Goal: Transaction & Acquisition: Purchase product/service

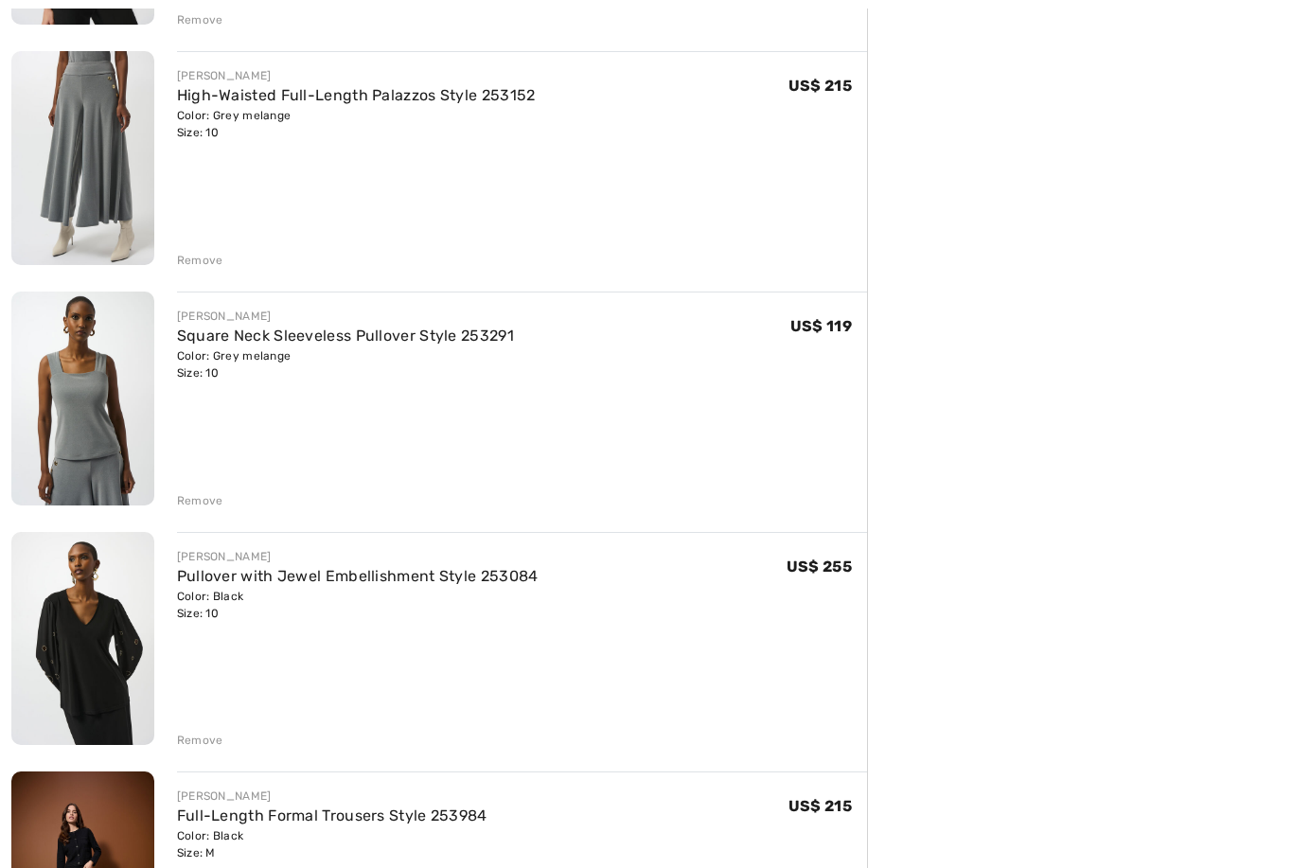
scroll to position [682, 0]
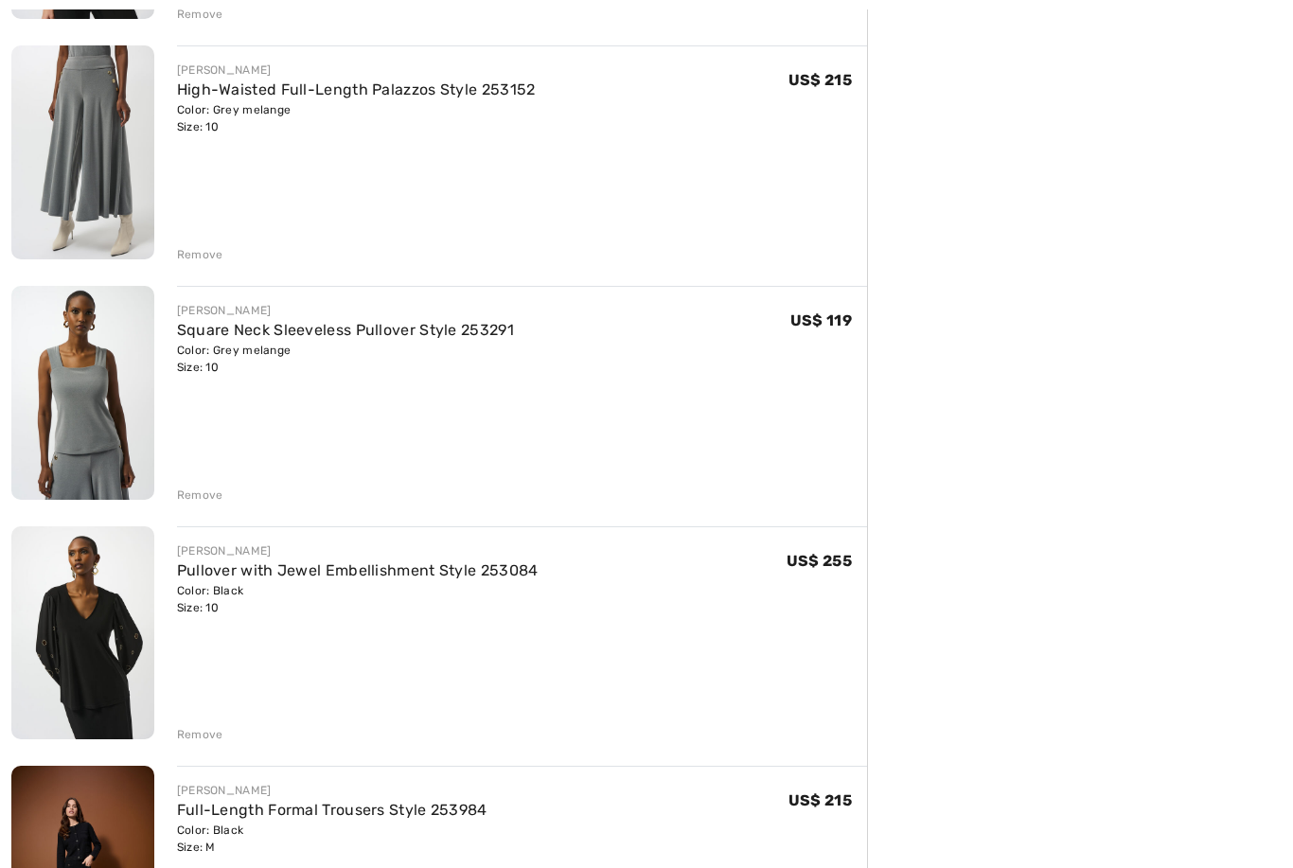
click at [199, 331] on link "Square Neck Sleeveless Pullover Style 253291" at bounding box center [345, 330] width 337 height 18
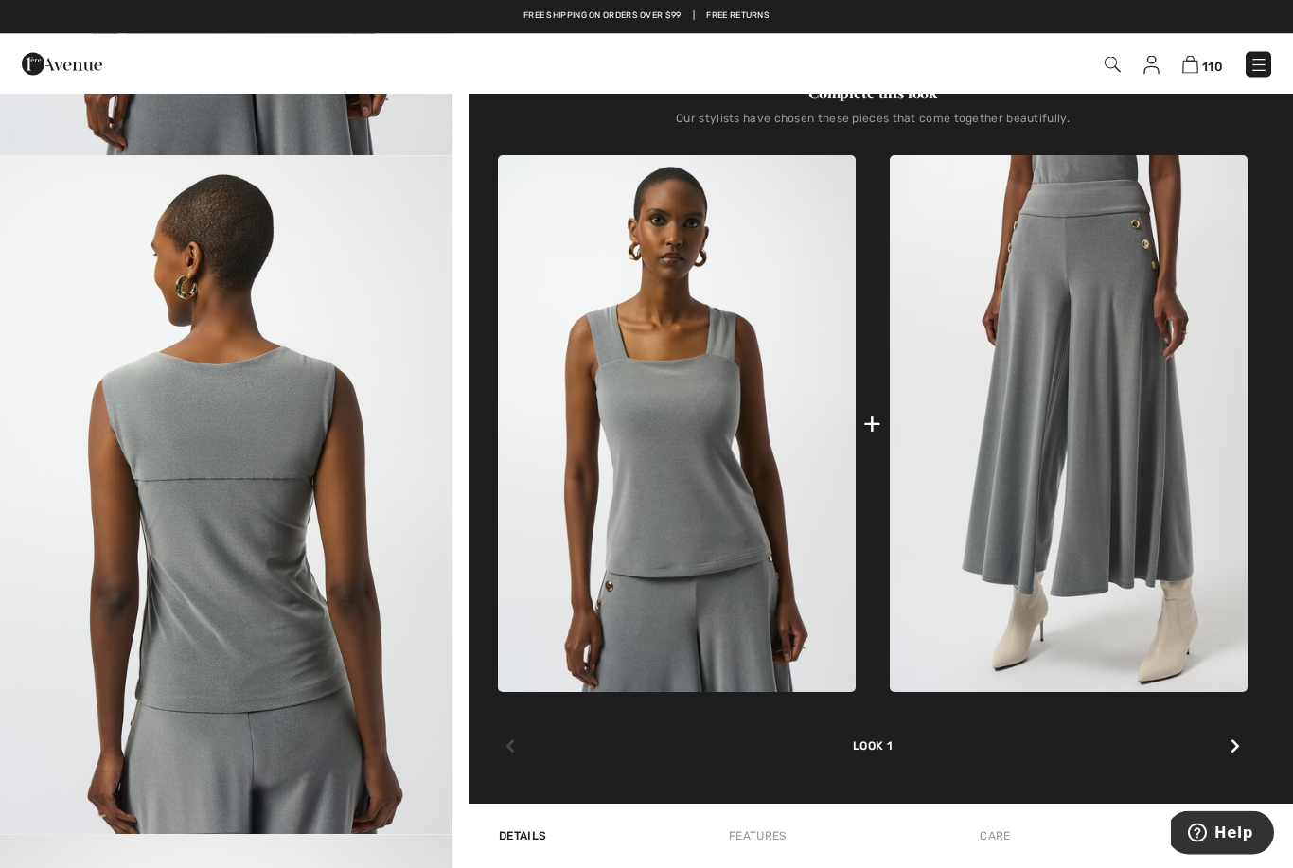
scroll to position [614, 0]
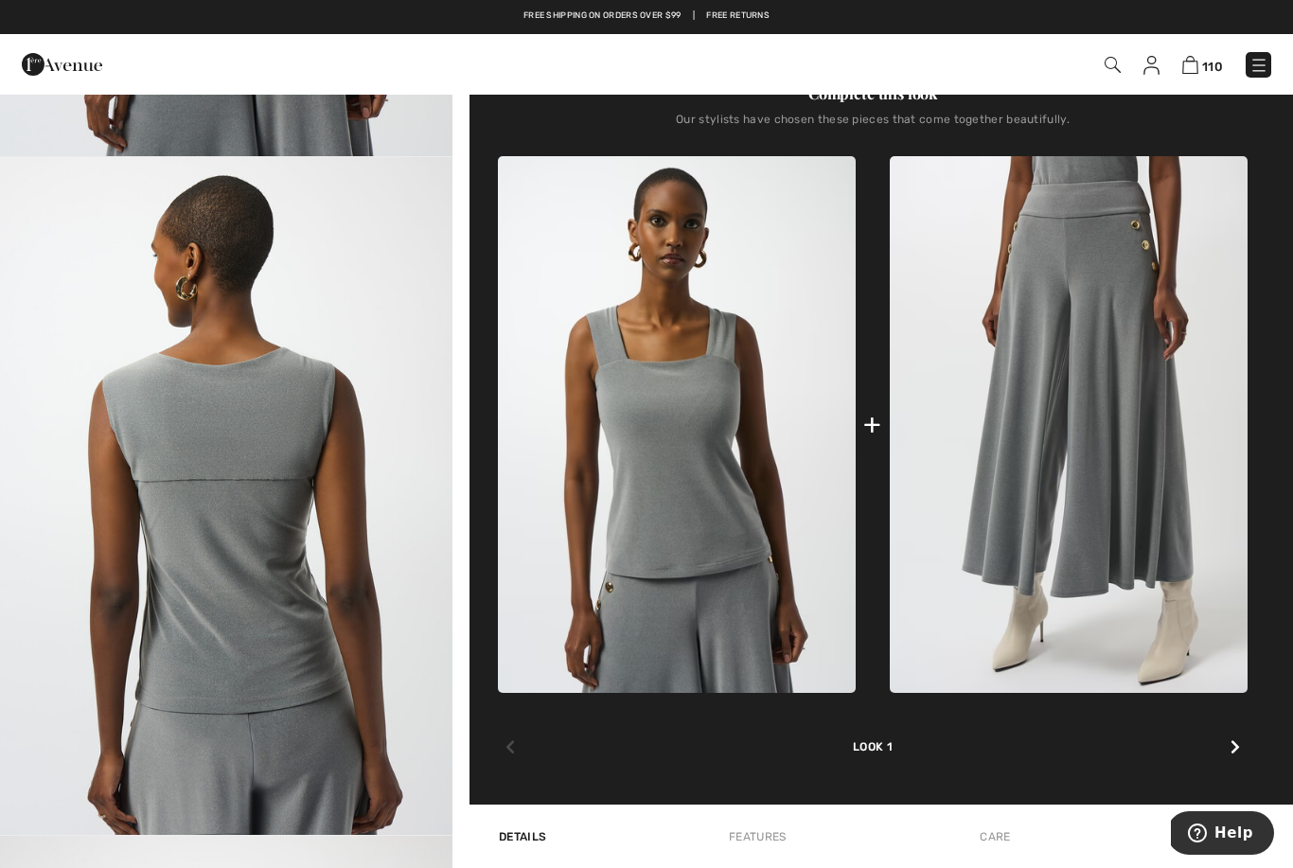
click at [1232, 749] on icon at bounding box center [1234, 746] width 9 height 15
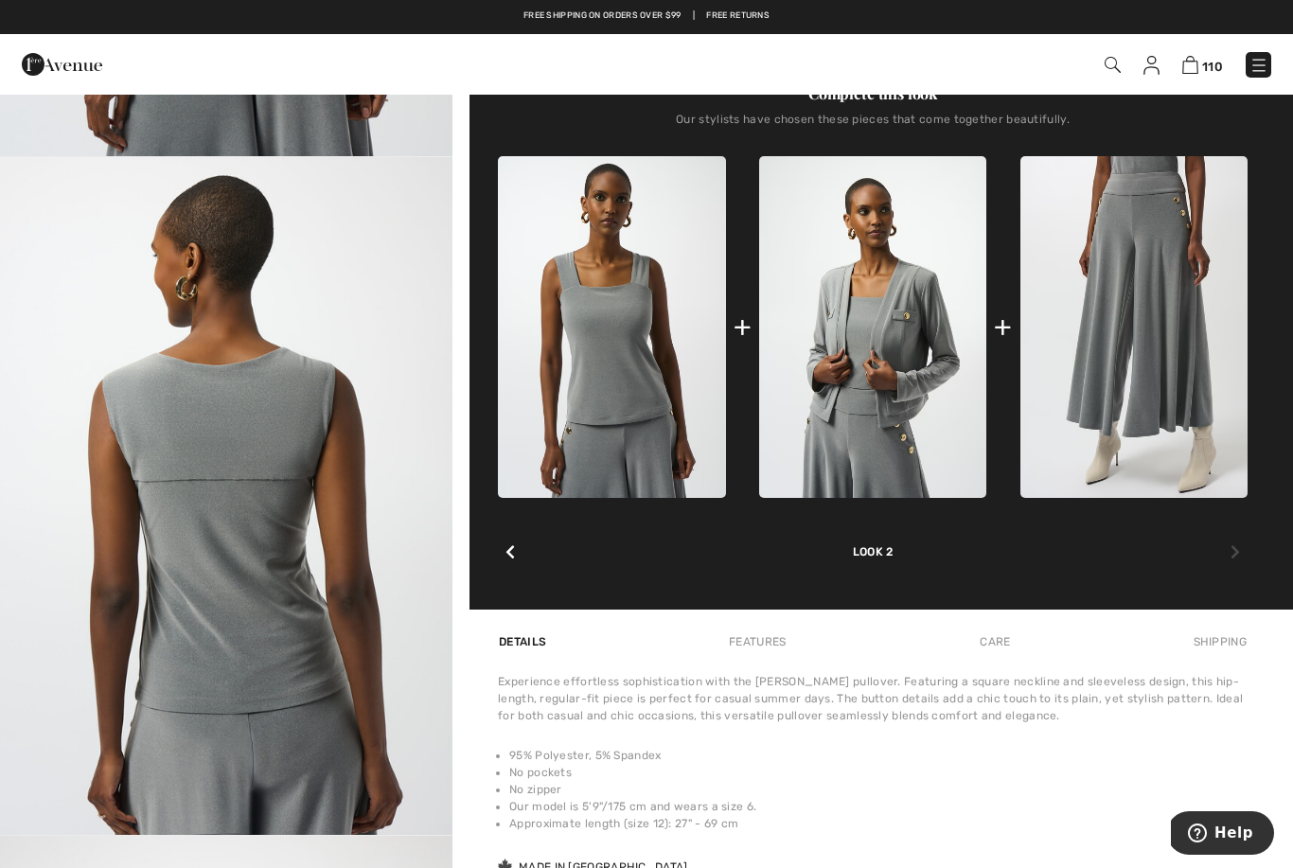
click at [888, 394] on img at bounding box center [872, 326] width 227 height 341
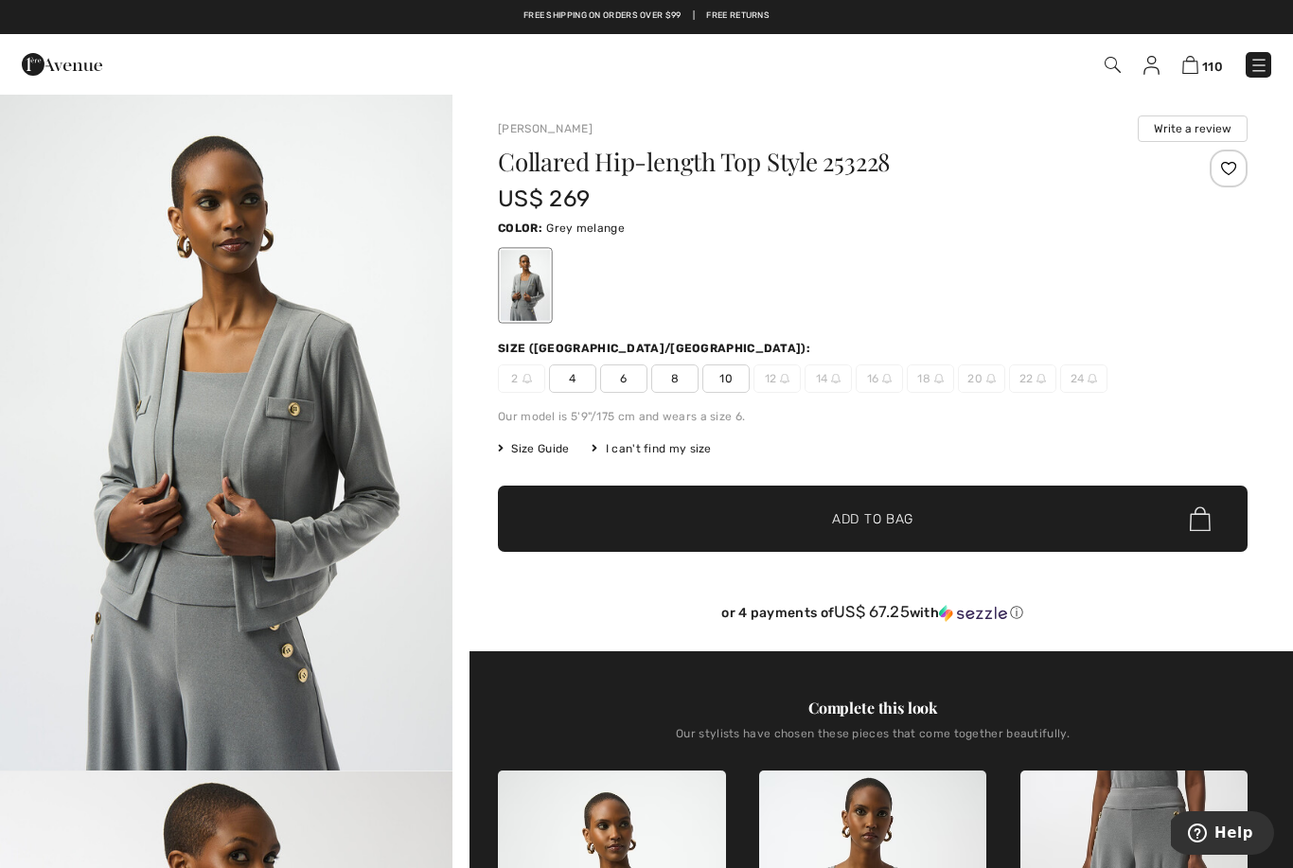
click at [749, 377] on span "10" at bounding box center [725, 378] width 47 height 28
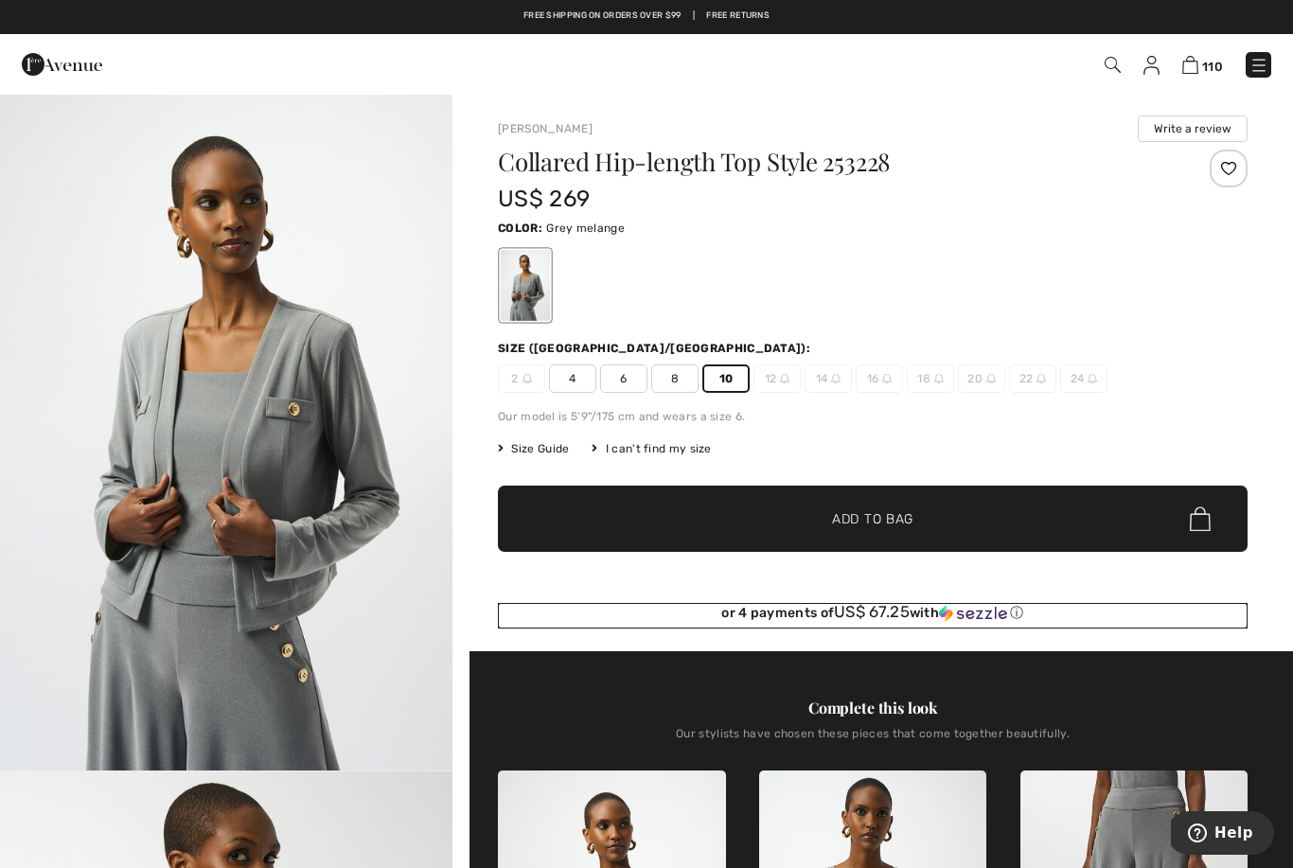
click at [814, 608] on div "or 4 payments of US$ 67.25 with ⓘ" at bounding box center [873, 612] width 750 height 19
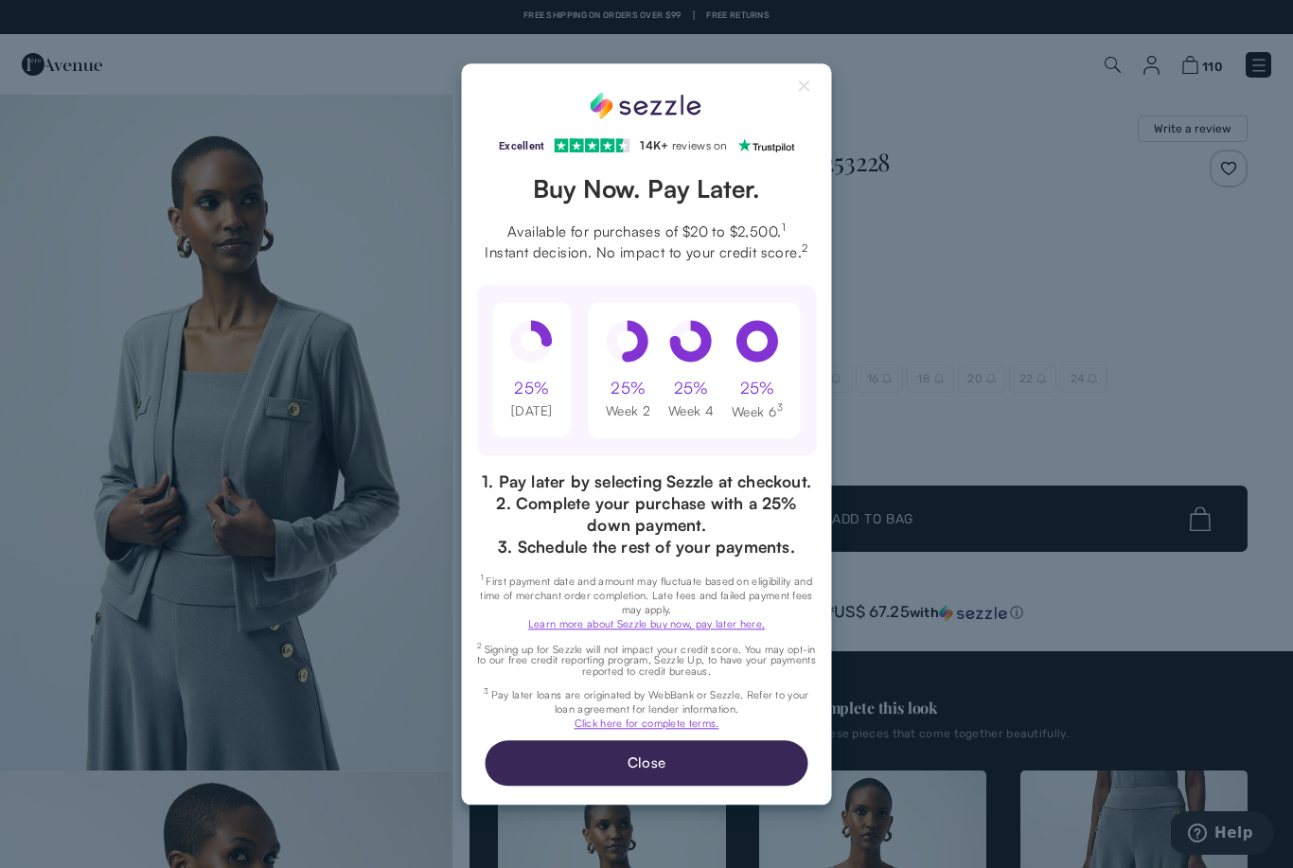
click at [815, 79] on button "Close Sezzle Modal" at bounding box center [805, 90] width 23 height 23
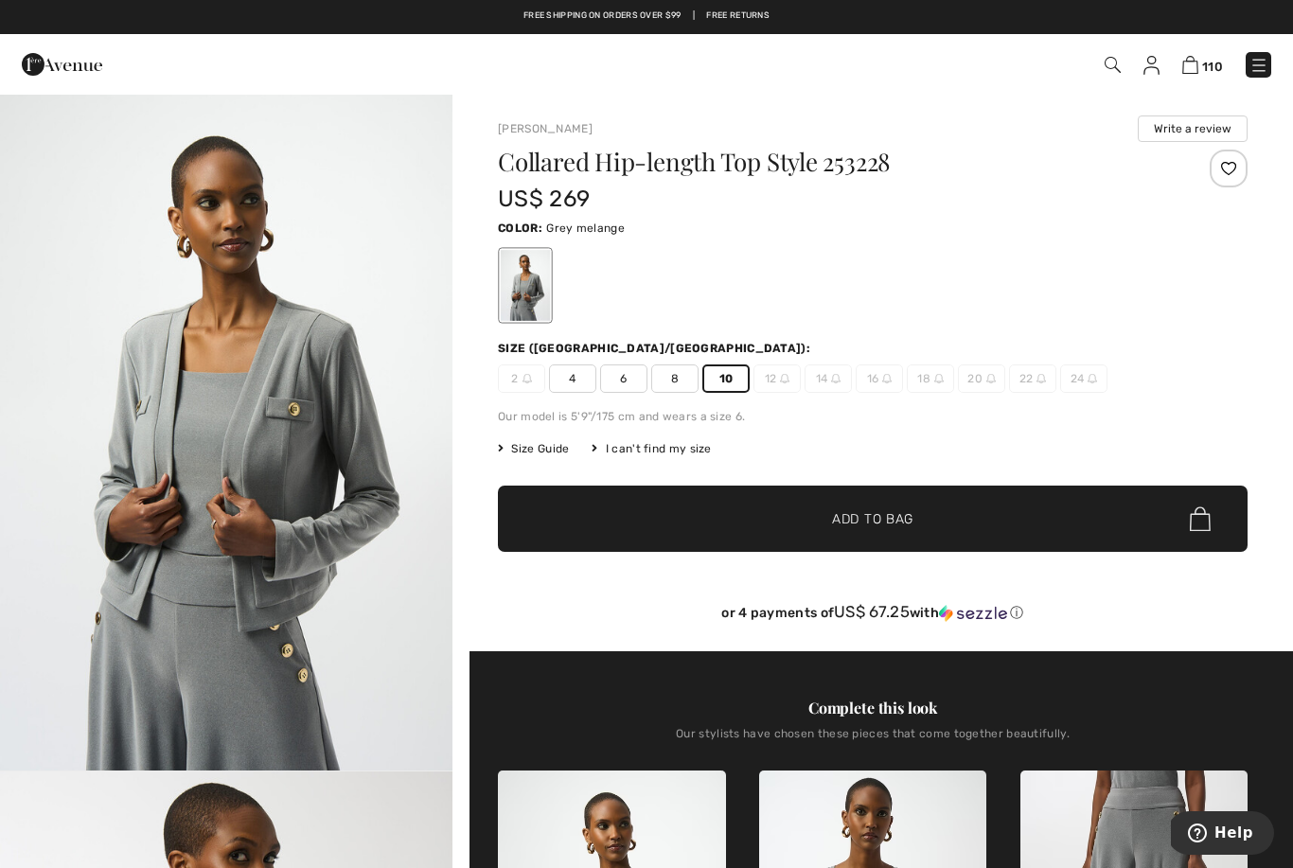
click at [869, 541] on span "✔ Added to Bag Add to Bag" at bounding box center [873, 519] width 750 height 66
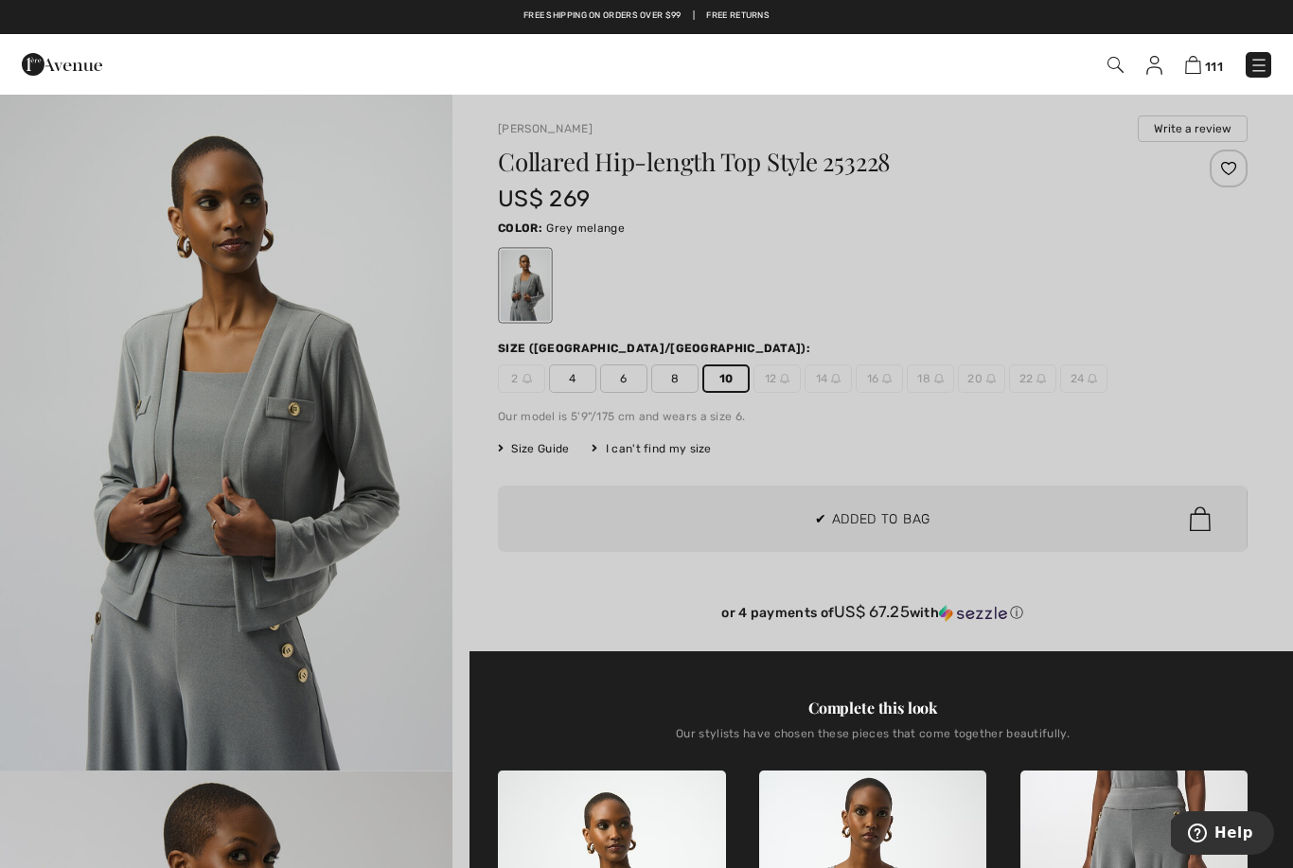
click at [930, 433] on div at bounding box center [646, 434] width 1293 height 868
